Goal: Find specific page/section

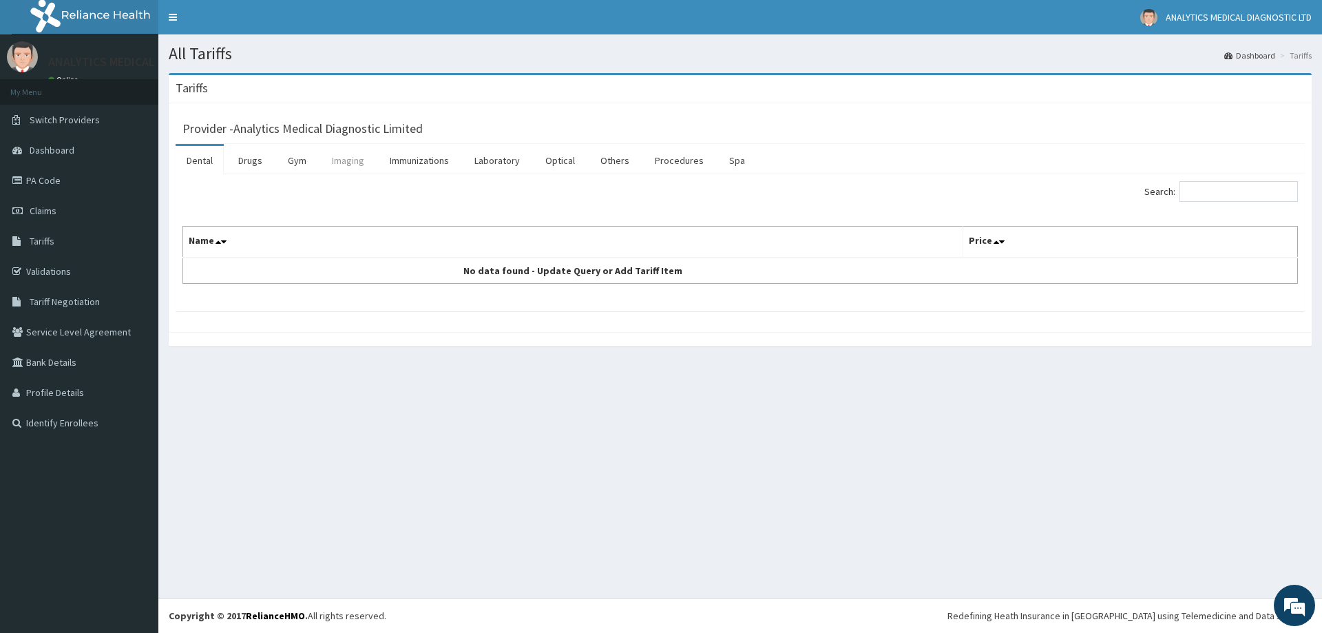
click at [335, 160] on link "Imaging" at bounding box center [348, 160] width 54 height 29
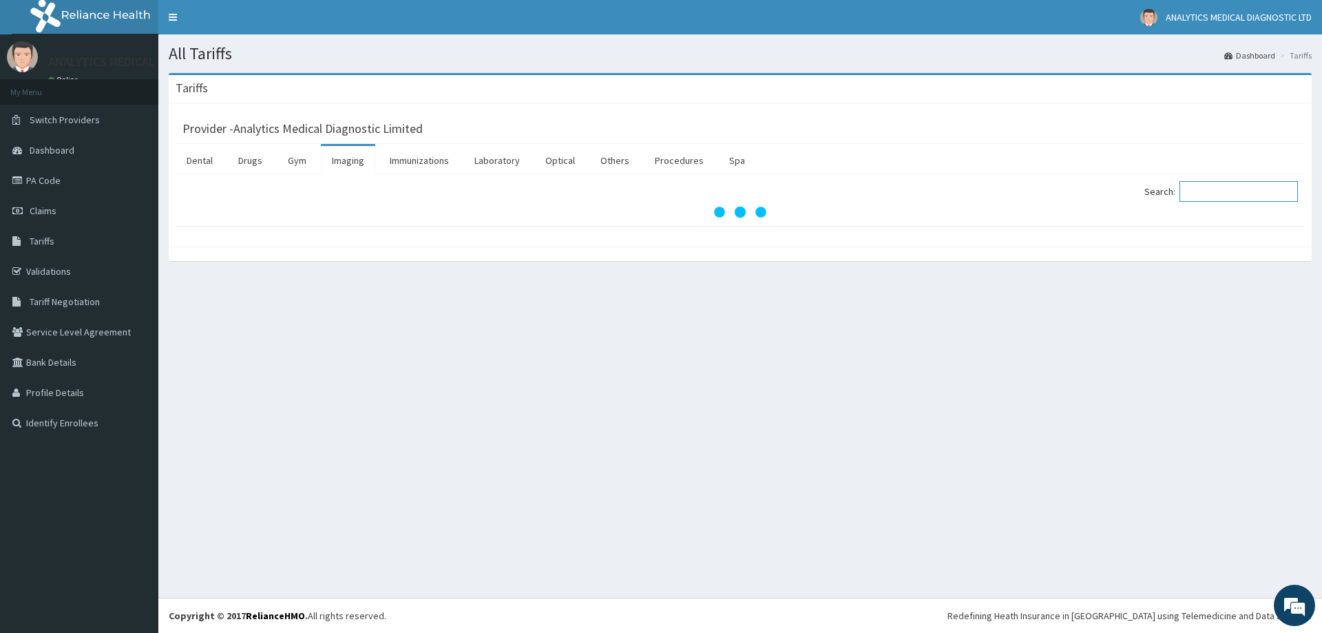
click at [1233, 191] on input "Search:" at bounding box center [1238, 191] width 118 height 21
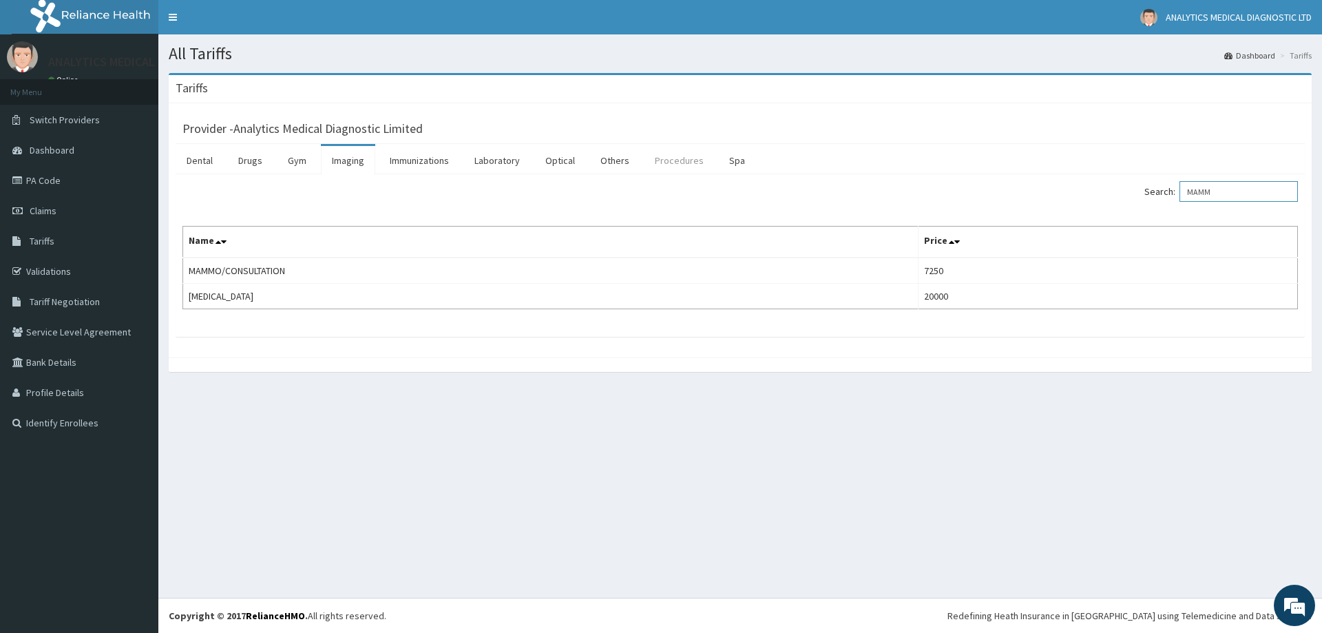
type input "MAMM"
click at [667, 160] on link "Procedures" at bounding box center [679, 160] width 71 height 29
click at [1228, 193] on input "Search:" at bounding box center [1238, 191] width 118 height 21
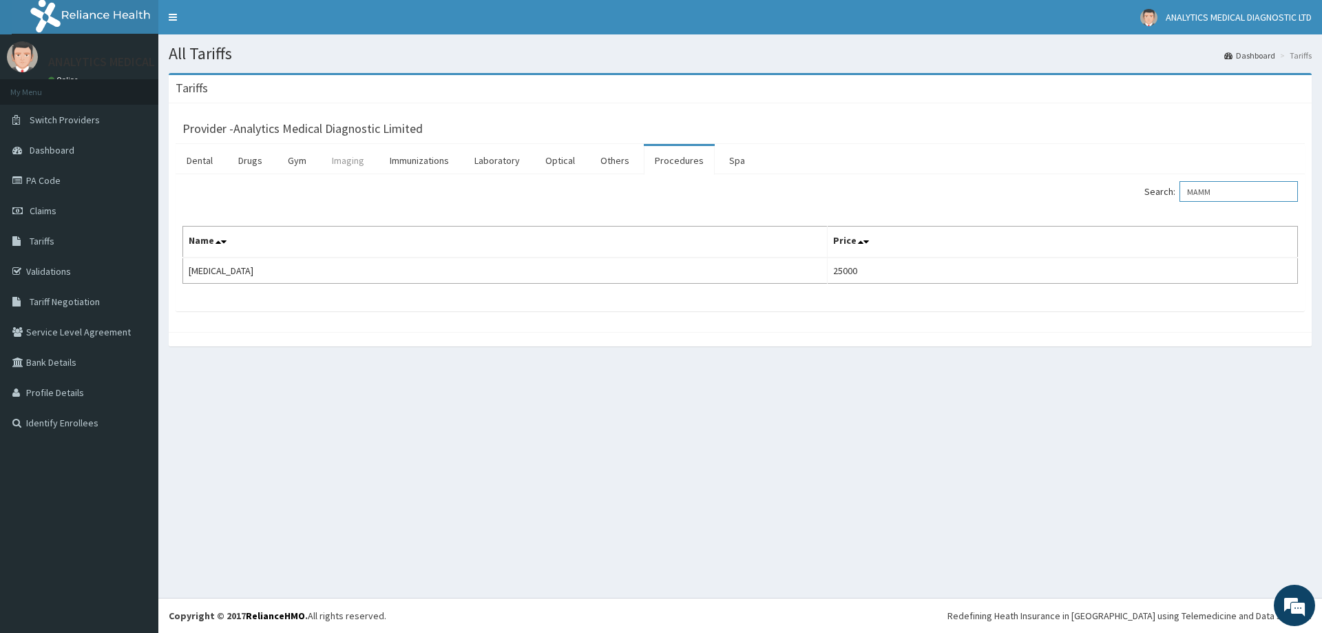
type input "MAMM"
click at [344, 159] on link "Imaging" at bounding box center [348, 160] width 54 height 29
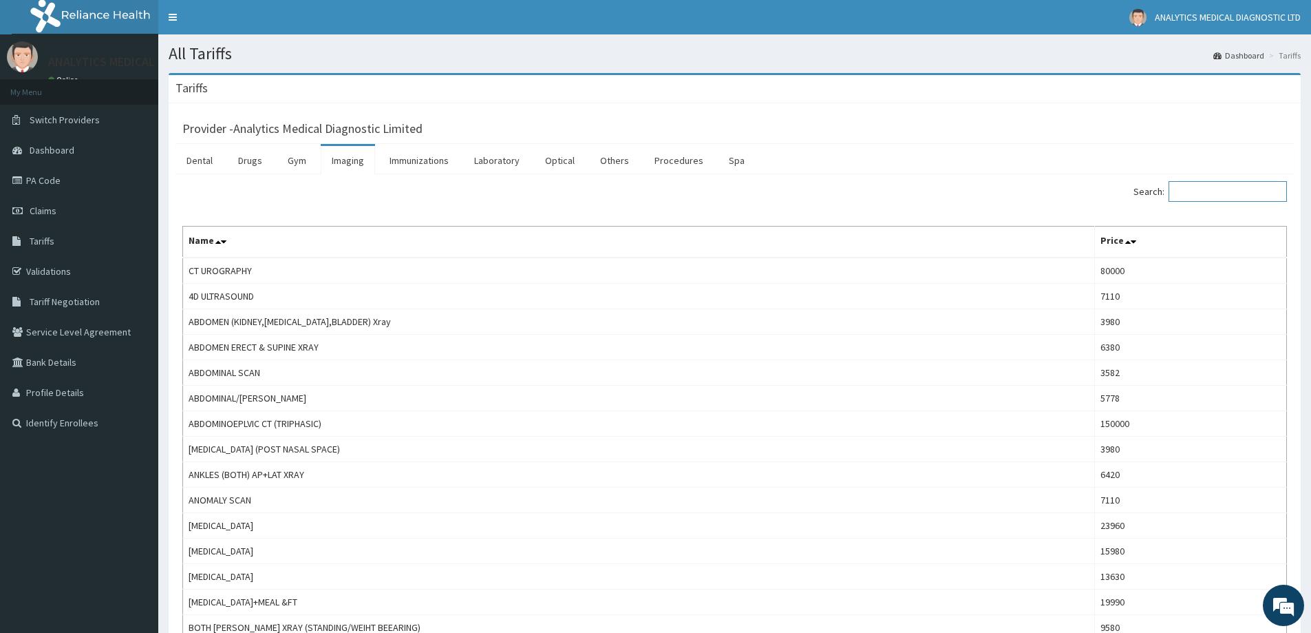
click at [1220, 196] on input "Search:" at bounding box center [1228, 191] width 118 height 21
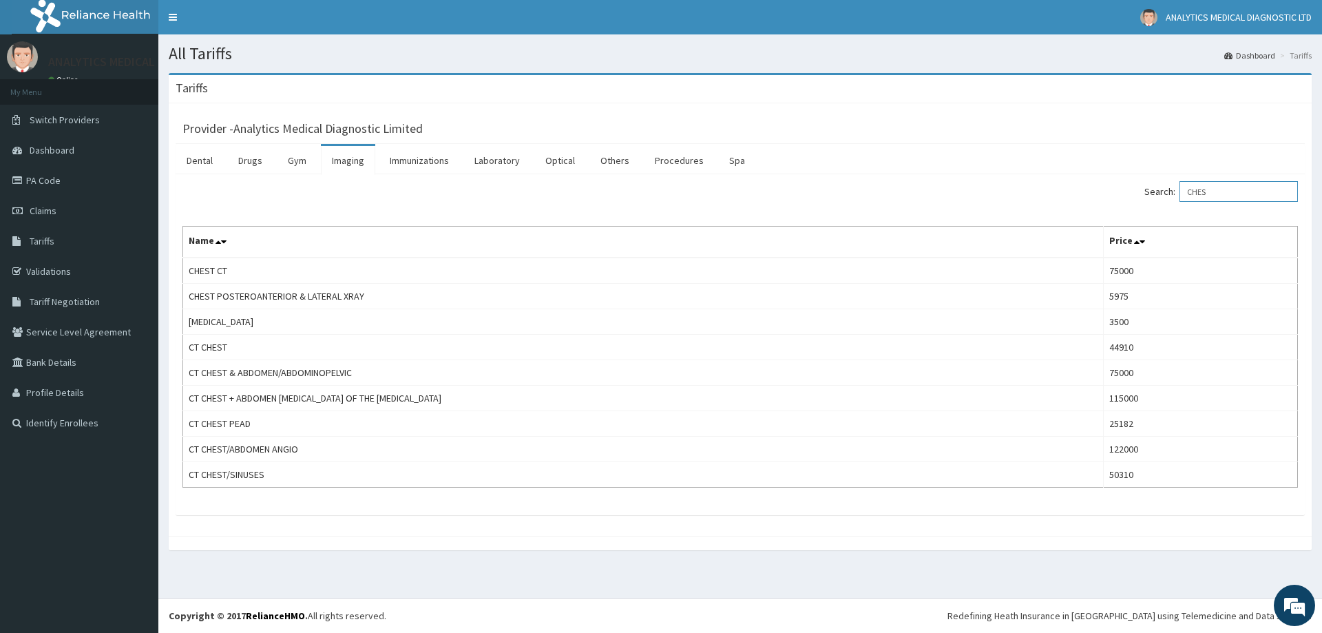
type input "CHES"
click at [65, 180] on link "PA Code" at bounding box center [79, 180] width 158 height 30
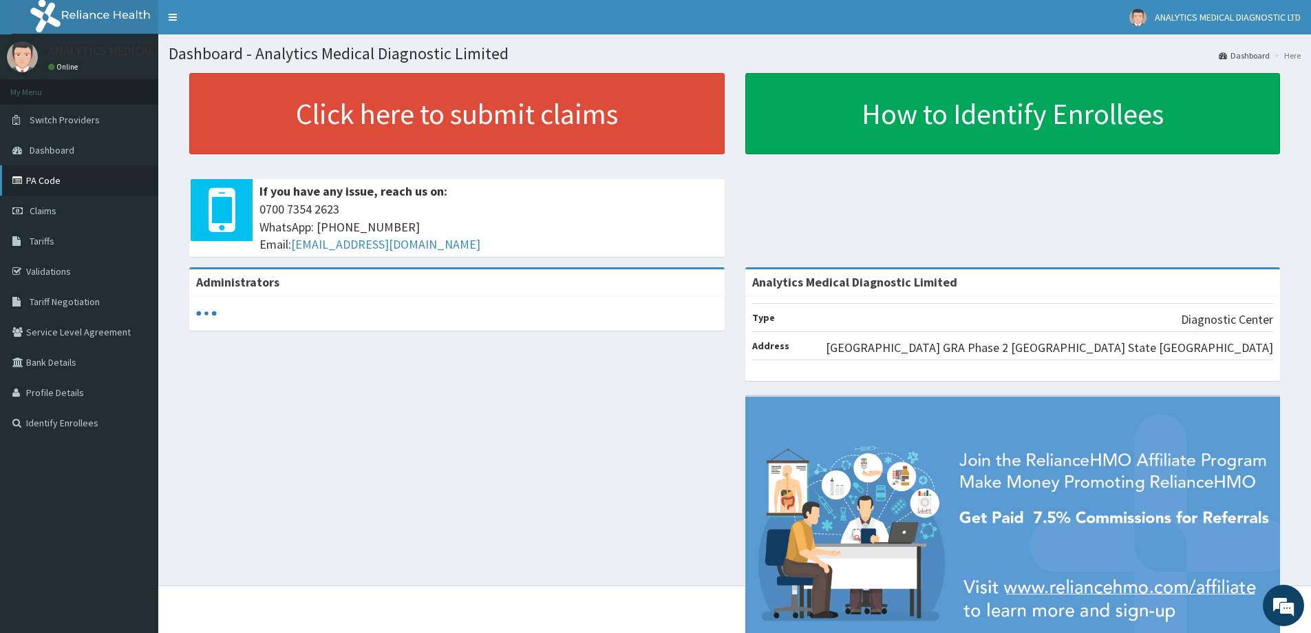
click at [54, 176] on link "PA Code" at bounding box center [79, 180] width 158 height 30
